Goal: Task Accomplishment & Management: Complete application form

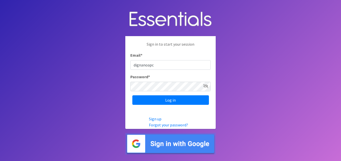
type input "[EMAIL_ADDRESS][DOMAIN_NAME]"
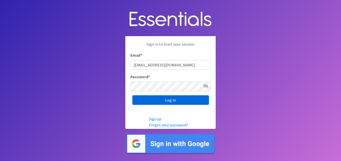
click at [139, 102] on input "Log in" at bounding box center [170, 100] width 77 height 10
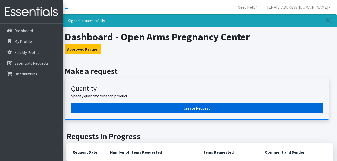
click at [197, 107] on link "Create Request" at bounding box center [197, 108] width 252 height 11
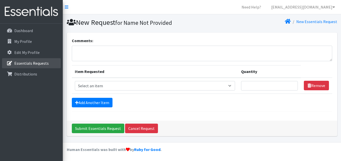
click at [24, 64] on p "Essentials Requests" at bounding box center [31, 63] width 34 height 5
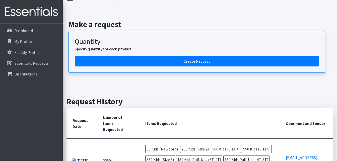
scroll to position [75, 0]
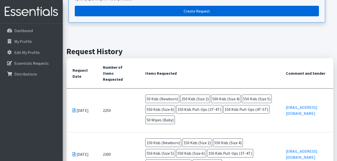
click at [190, 14] on link "Create Request" at bounding box center [197, 11] width 244 height 11
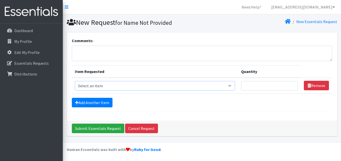
click at [231, 85] on select "Select an item Adult Briefs (Large/X-Large) Adult Briefs (Medium/Large) Adult B…" at bounding box center [155, 86] width 160 height 10
select select "4560"
click at [75, 81] on select "Select an item Adult Briefs (Large/X-Large) Adult Briefs (Medium/Large) Adult B…" at bounding box center [155, 86] width 160 height 10
click at [260, 86] on input "Quantity" at bounding box center [269, 86] width 57 height 10
type input "50"
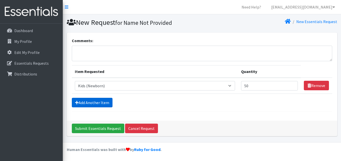
click at [89, 104] on link "Add Another Item" at bounding box center [92, 103] width 41 height 10
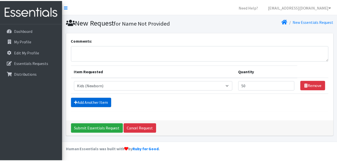
scroll to position [14, 0]
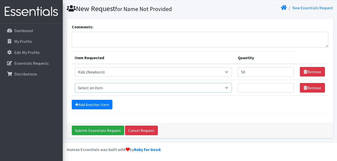
click at [229, 87] on select "Select an item Adult Briefs (Large/X-Large) Adult Briefs (Medium/Large) Adult B…" at bounding box center [153, 88] width 157 height 10
select select "4562"
click at [75, 83] on select "Select an item Adult Briefs (Large/X-Large) Adult Briefs (Medium/Large) Adult B…" at bounding box center [153, 88] width 157 height 10
click at [245, 91] on input "Quantity" at bounding box center [266, 88] width 56 height 10
type input "250"
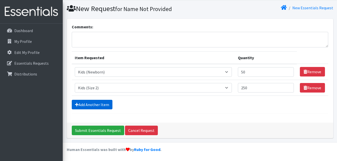
click at [98, 104] on link "Add Another Item" at bounding box center [92, 105] width 41 height 10
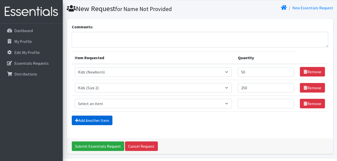
scroll to position [30, 0]
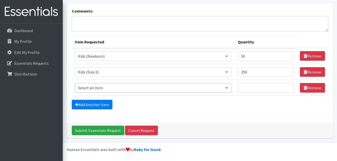
click at [230, 88] on select "Select an item Adult Briefs (Large/X-Large) Adult Briefs (Medium/Large) Adult B…" at bounding box center [153, 88] width 157 height 10
select select "4567"
click at [75, 83] on select "Select an item Adult Briefs (Large/X-Large) Adult Briefs (Medium/Large) Adult B…" at bounding box center [153, 88] width 157 height 10
click at [243, 88] on input "Quantity" at bounding box center [266, 88] width 56 height 10
type input "500"
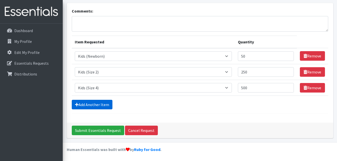
click at [90, 105] on link "Add Another Item" at bounding box center [92, 105] width 41 height 10
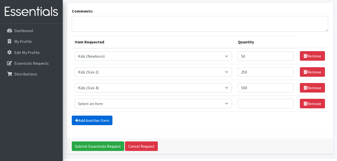
scroll to position [45, 0]
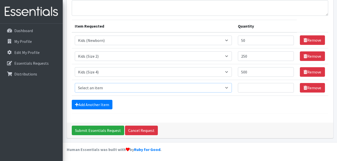
click at [229, 88] on select "Select an item Adult Briefs (Large/X-Large) Adult Briefs (Medium/Large) Adult B…" at bounding box center [153, 88] width 157 height 10
select select "4568"
click at [75, 83] on select "Select an item Adult Briefs (Large/X-Large) Adult Briefs (Medium/Large) Adult B…" at bounding box center [153, 88] width 157 height 10
click at [247, 87] on input "Quantity" at bounding box center [266, 88] width 56 height 10
type input "550"
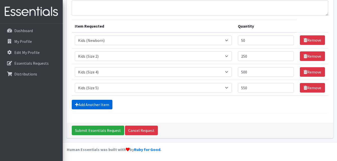
click at [92, 106] on link "Add Another Item" at bounding box center [92, 105] width 41 height 10
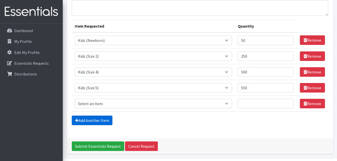
scroll to position [61, 0]
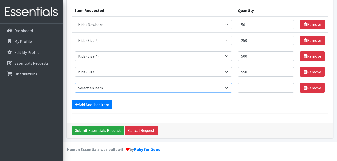
click at [231, 88] on select "Select an item Adult Briefs (Large/X-Large) Adult Briefs (Medium/Large) Adult B…" at bounding box center [153, 88] width 157 height 10
select select "4572"
click at [75, 83] on select "Select an item Adult Briefs (Large/X-Large) Adult Briefs (Medium/Large) Adult B…" at bounding box center [153, 88] width 157 height 10
click at [250, 89] on input "Quantity" at bounding box center [266, 88] width 56 height 10
type input "550"
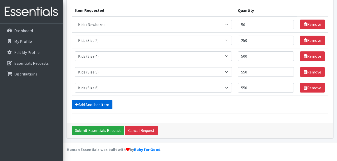
click at [90, 104] on link "Add Another Item" at bounding box center [92, 105] width 41 height 10
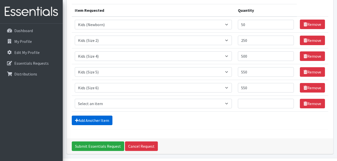
scroll to position [77, 0]
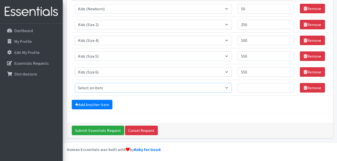
click at [229, 87] on select "Select an item Adult Briefs (Large/X-Large) Adult Briefs (Medium/Large) Adult B…" at bounding box center [153, 88] width 157 height 10
select select "4574"
click at [75, 83] on select "Select an item Adult Briefs (Large/X-Large) Adult Briefs (Medium/Large) Adult B…" at bounding box center [153, 88] width 157 height 10
click at [244, 87] on input "Quantity" at bounding box center [266, 88] width 56 height 10
type input "150"
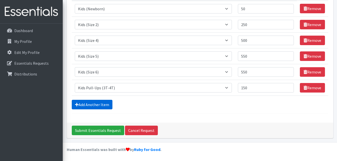
click at [83, 104] on link "Add Another Item" at bounding box center [92, 105] width 41 height 10
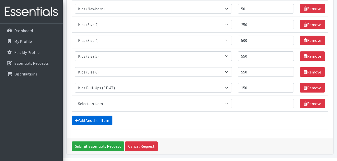
scroll to position [93, 0]
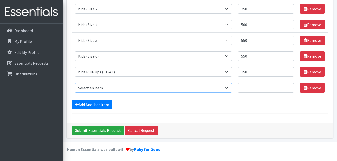
click at [230, 88] on select "Select an item Adult Briefs (Large/X-Large) Adult Briefs (Medium/Large) Adult B…" at bounding box center [153, 88] width 157 height 10
select select "4575"
click at [75, 83] on select "Select an item Adult Briefs (Large/X-Large) Adult Briefs (Medium/Large) Adult B…" at bounding box center [153, 88] width 157 height 10
click at [245, 87] on input "Quantity" at bounding box center [266, 88] width 56 height 10
type input "150"
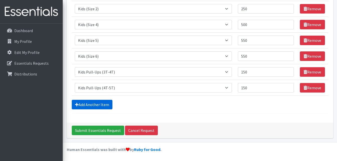
click at [98, 105] on link "Add Another Item" at bounding box center [92, 105] width 41 height 10
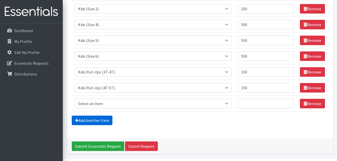
scroll to position [109, 0]
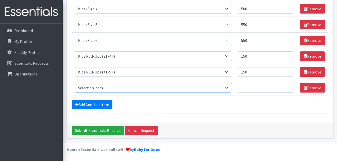
click at [230, 89] on select "Select an item Adult Briefs (Large/X-Large) Adult Briefs (Medium/Large) Adult B…" at bounding box center [153, 88] width 157 height 10
select select "4558"
click at [75, 83] on select "Select an item Adult Briefs (Large/X-Large) Adult Briefs (Medium/Large) Adult B…" at bounding box center [153, 88] width 157 height 10
click at [247, 90] on input "Quantity" at bounding box center [266, 88] width 56 height 10
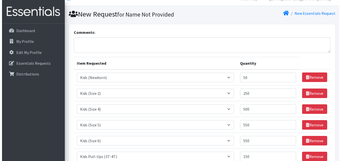
scroll to position [84, 0]
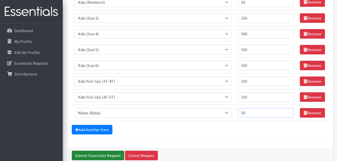
type input "50"
click at [98, 155] on input "Submit Essentials Request" at bounding box center [98, 156] width 52 height 10
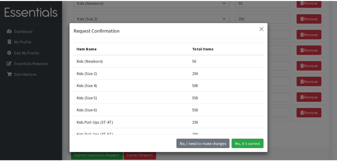
scroll to position [14, 0]
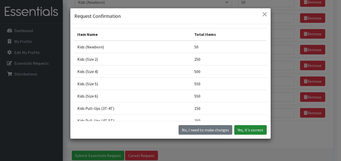
click at [240, 128] on button "Yes, it's correct" at bounding box center [250, 130] width 32 height 10
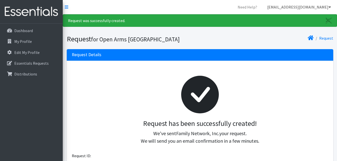
click at [329, 8] on icon at bounding box center [330, 7] width 3 height 4
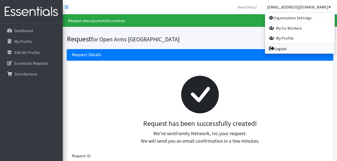
click at [279, 51] on link "Logout" at bounding box center [300, 49] width 70 height 10
